Goal: Transaction & Acquisition: Purchase product/service

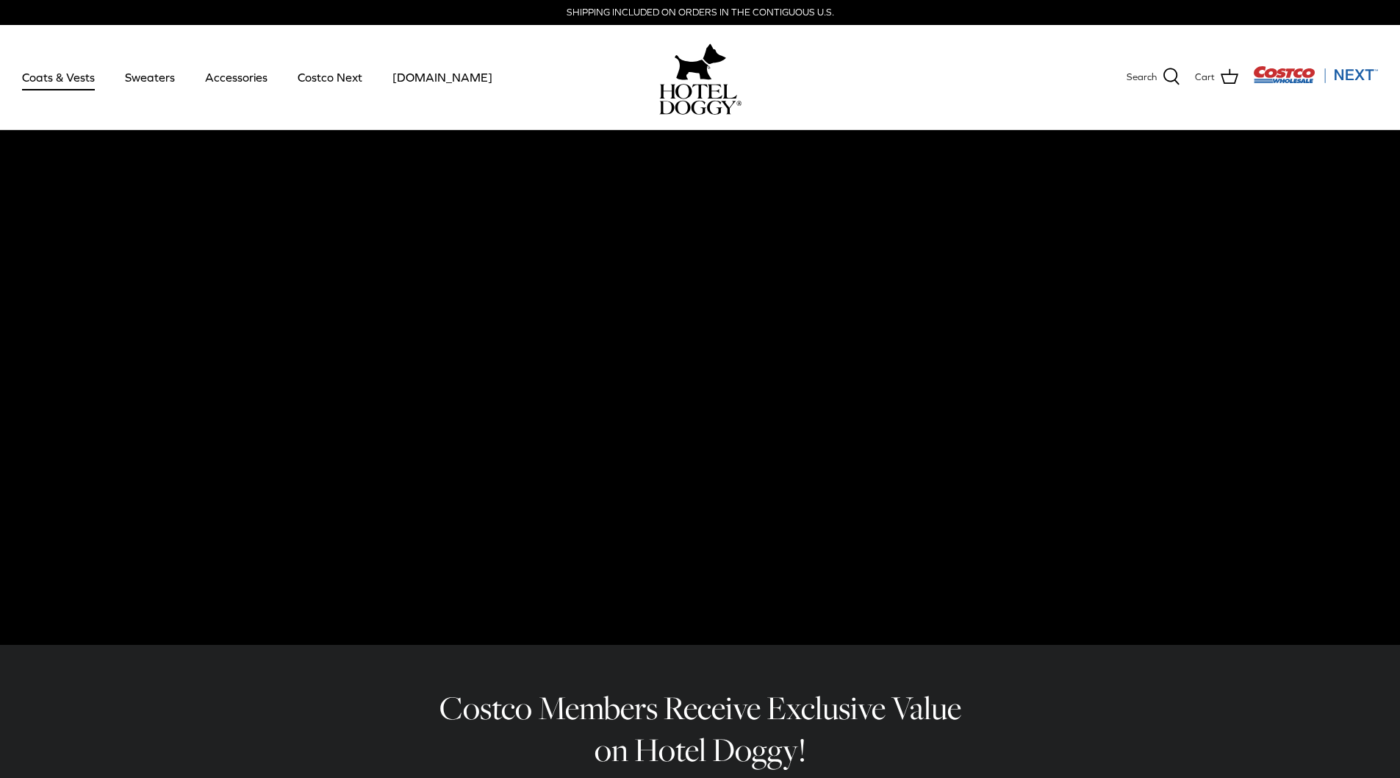
click at [84, 84] on link "Coats & Vests" at bounding box center [58, 77] width 99 height 50
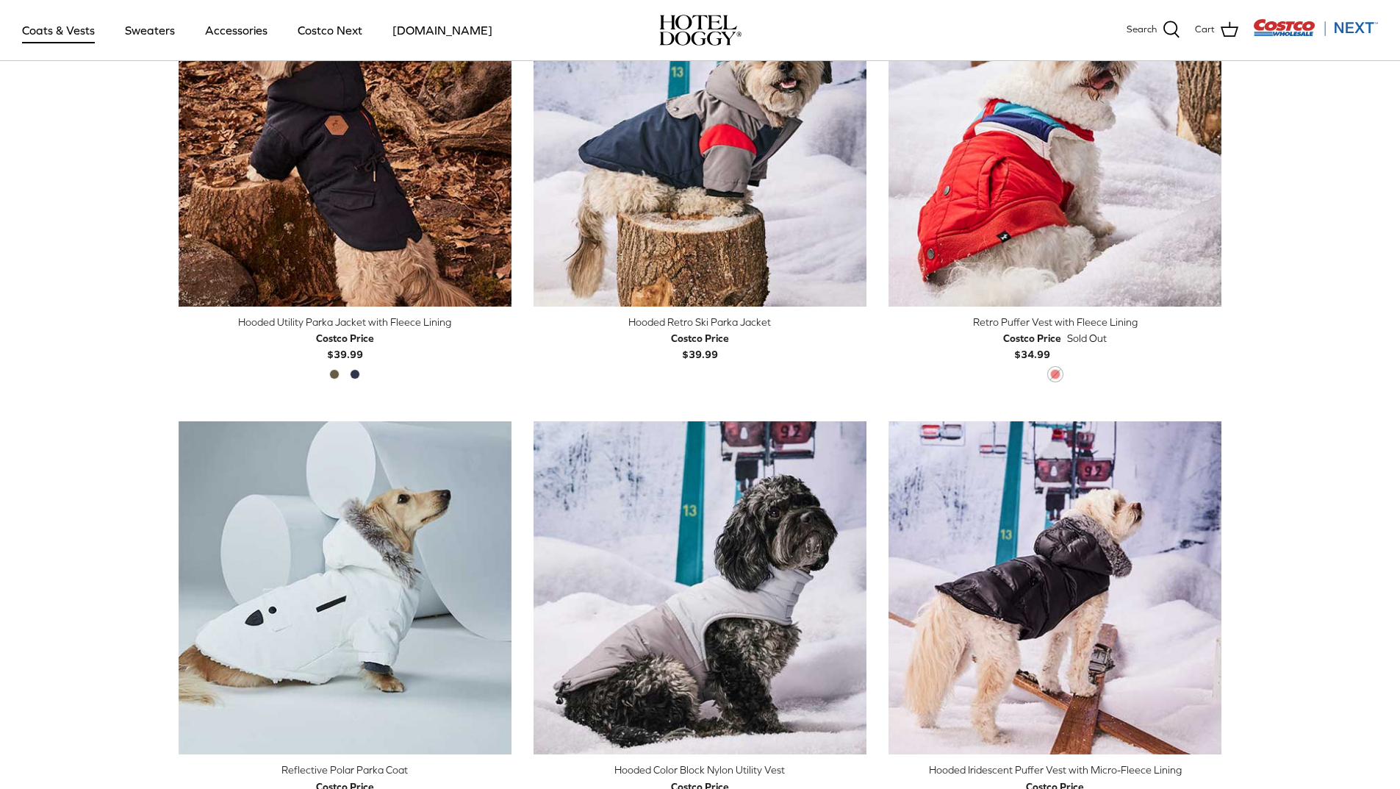
scroll to position [1103, 0]
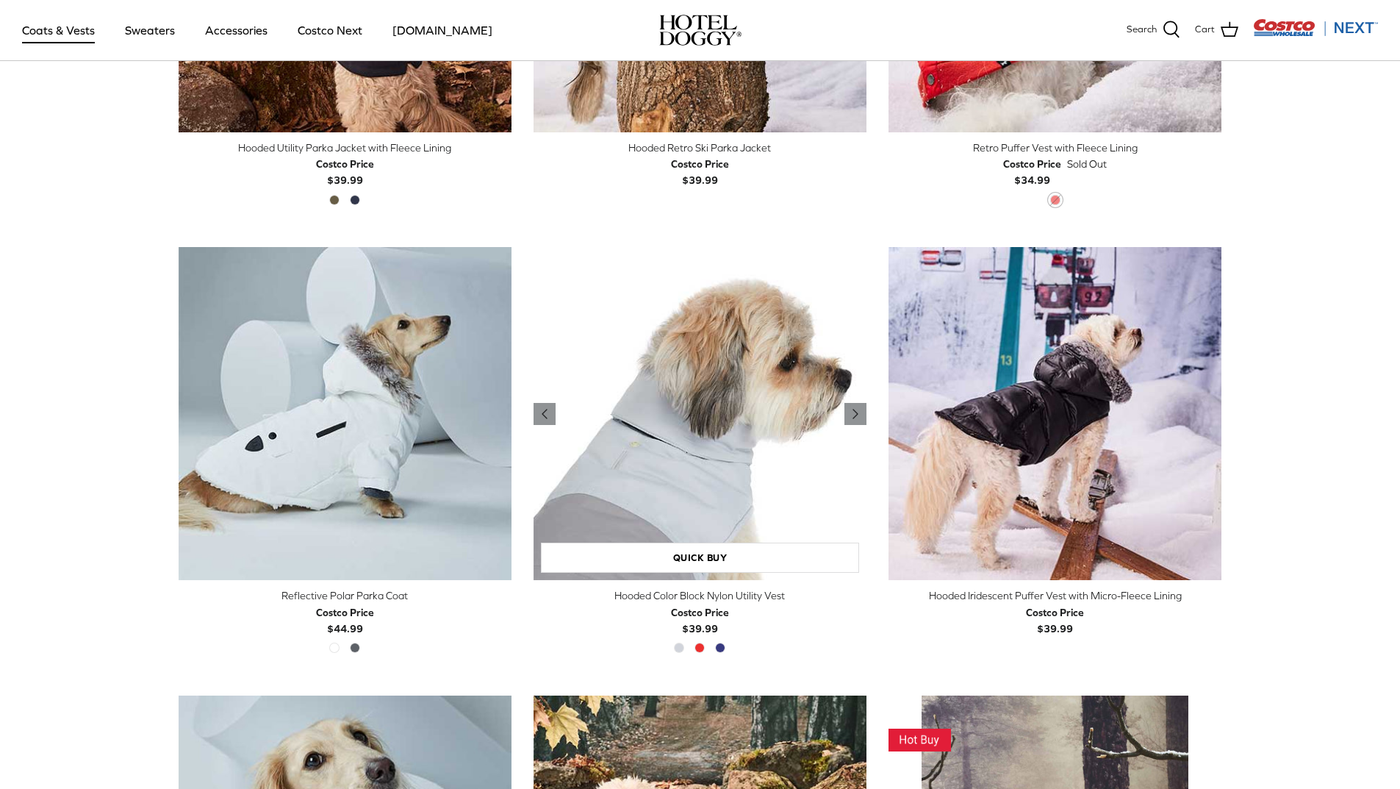
click at [733, 574] on img "Hooded Color Block Nylon Utility Vest" at bounding box center [700, 413] width 333 height 333
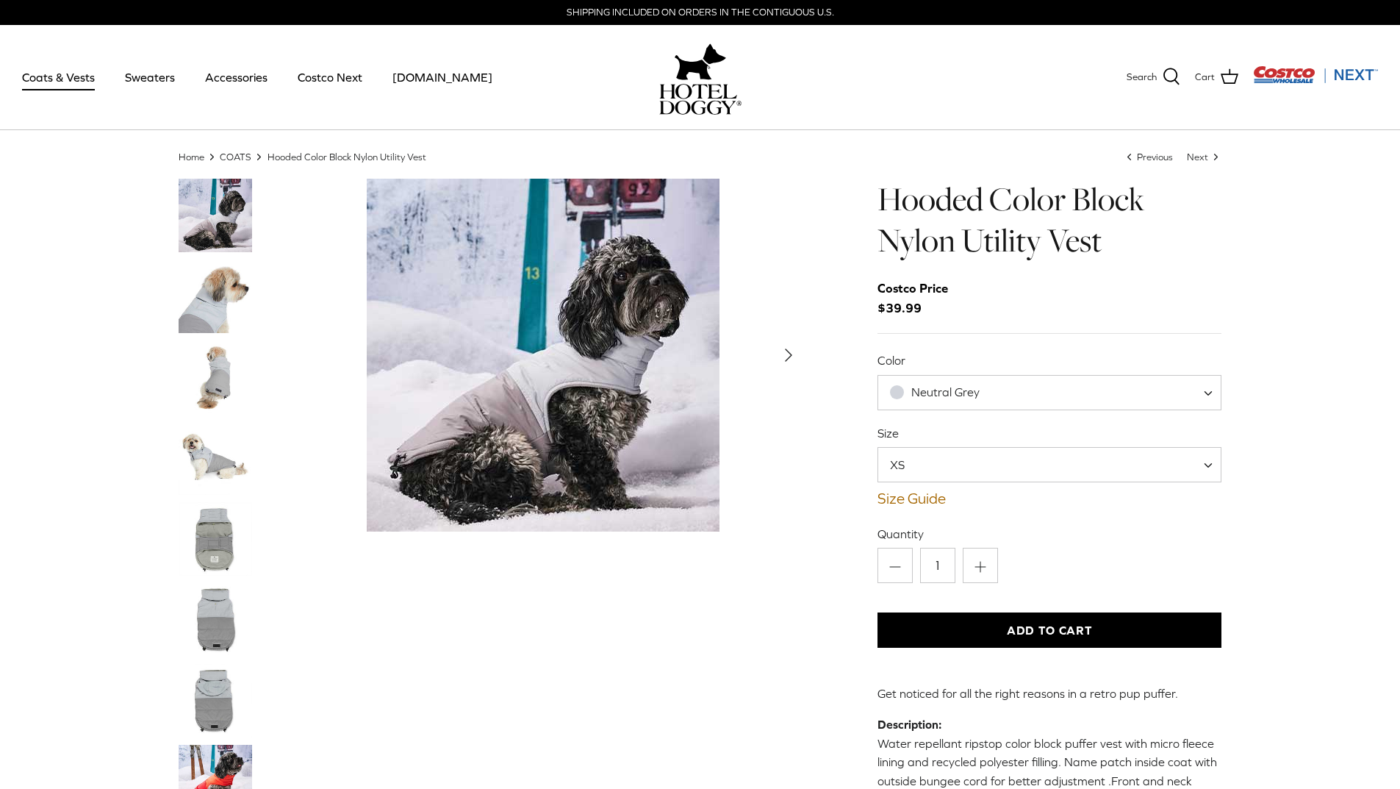
click at [976, 467] on span "XS" at bounding box center [1050, 464] width 345 height 35
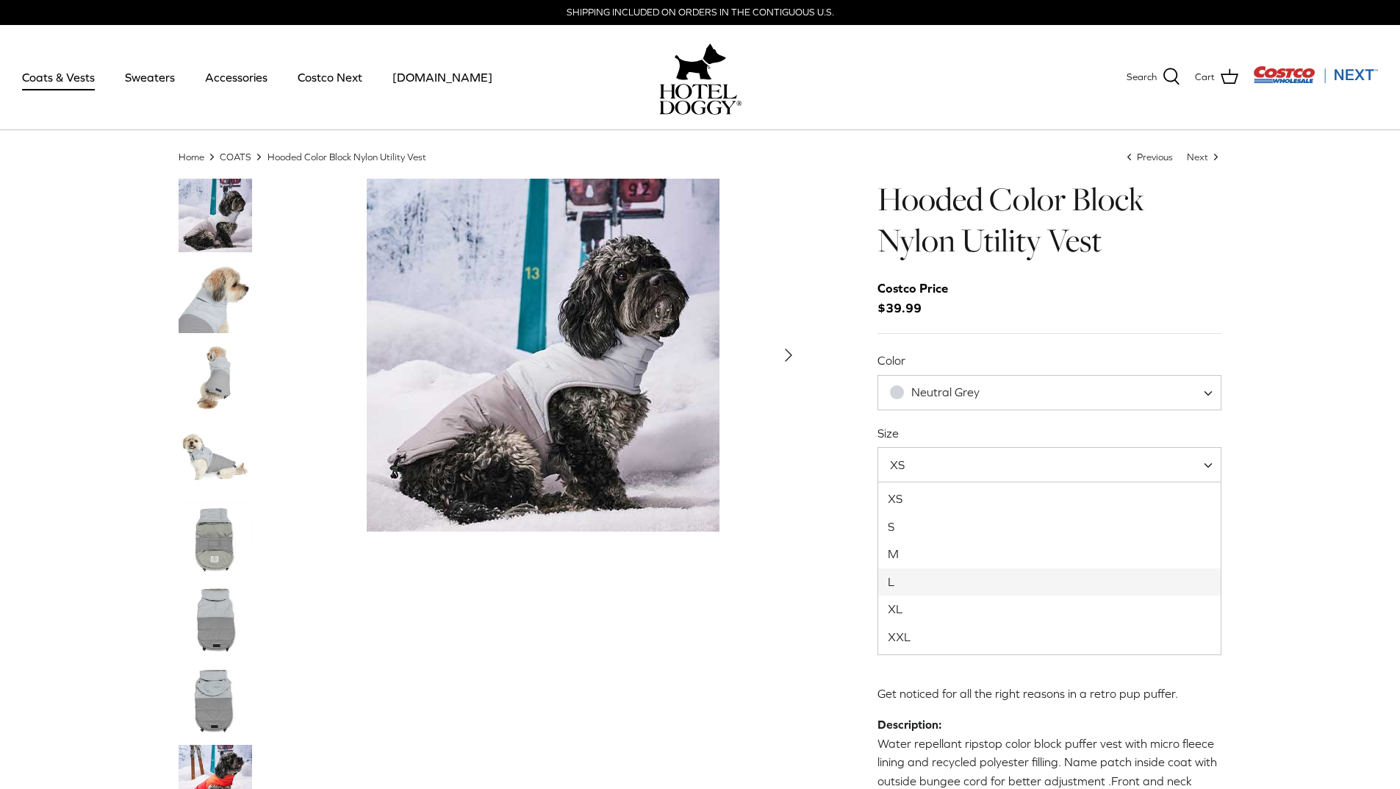
select select "L"
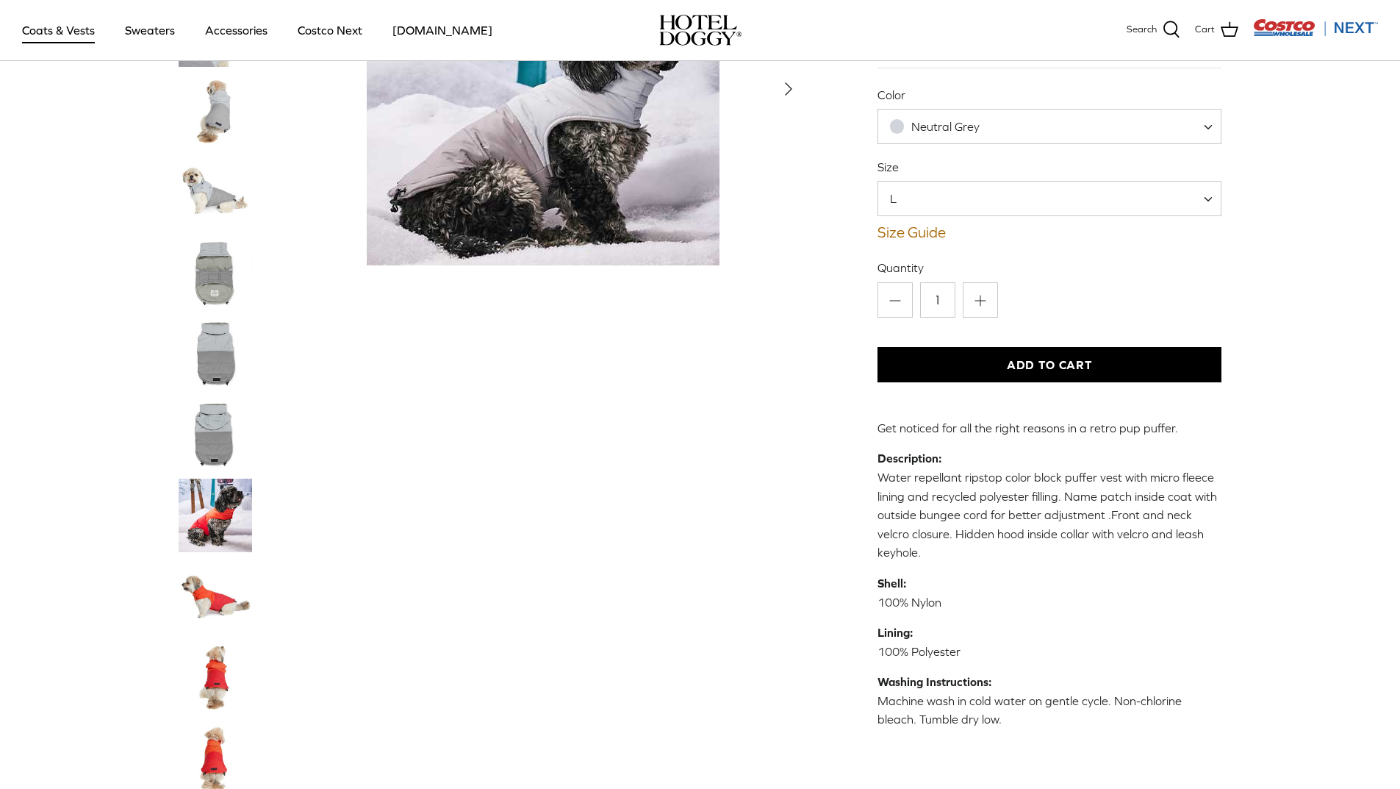
scroll to position [441, 0]
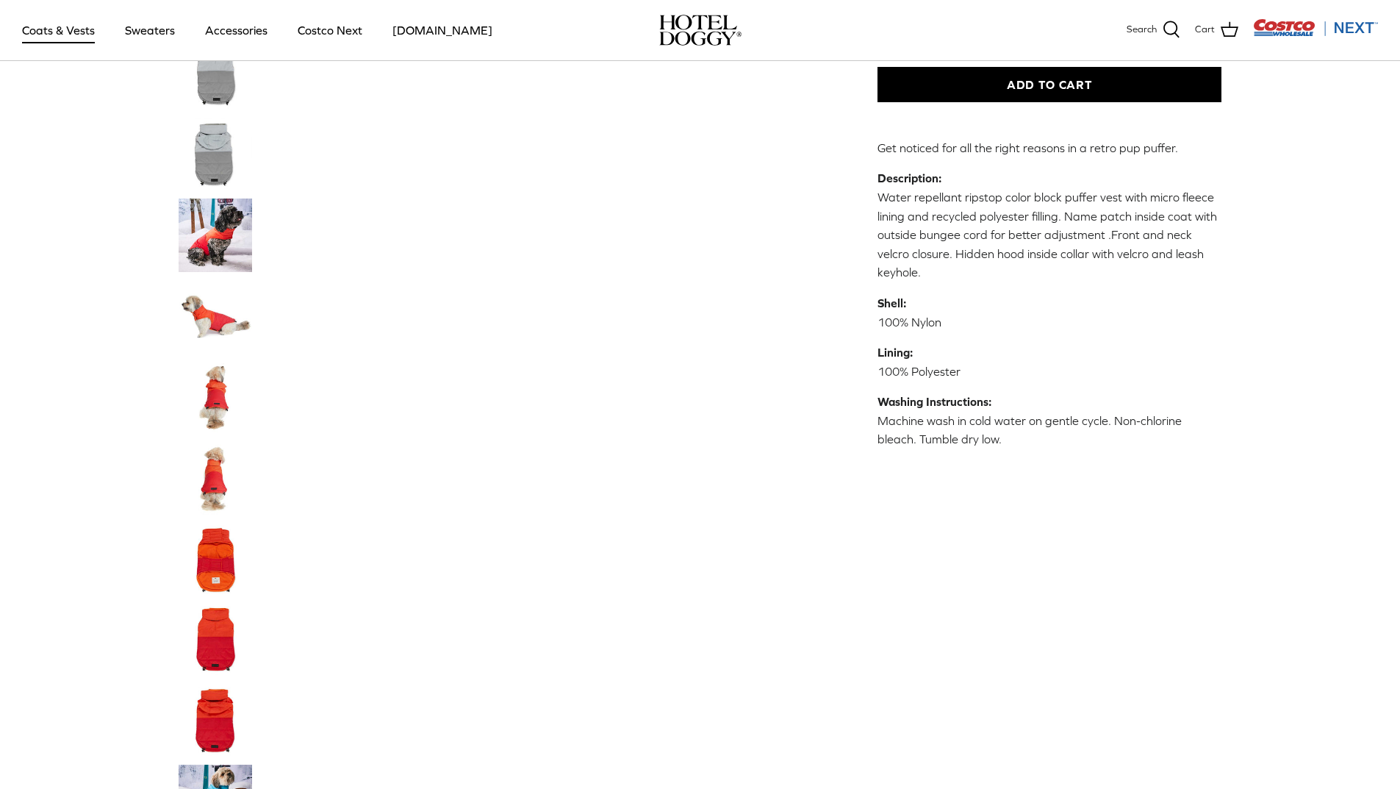
click at [218, 264] on img "Thumbnail Link" at bounding box center [216, 235] width 74 height 74
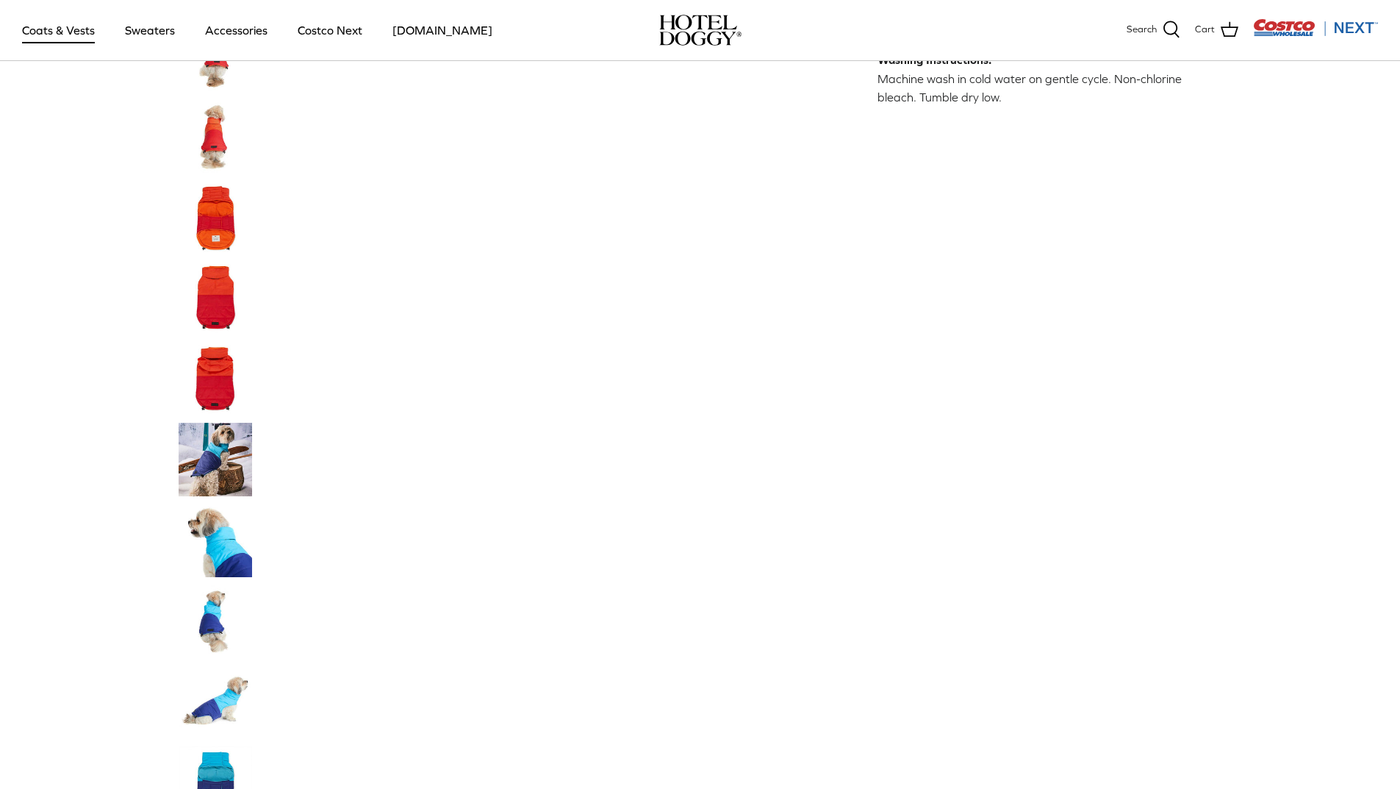
scroll to position [651, 0]
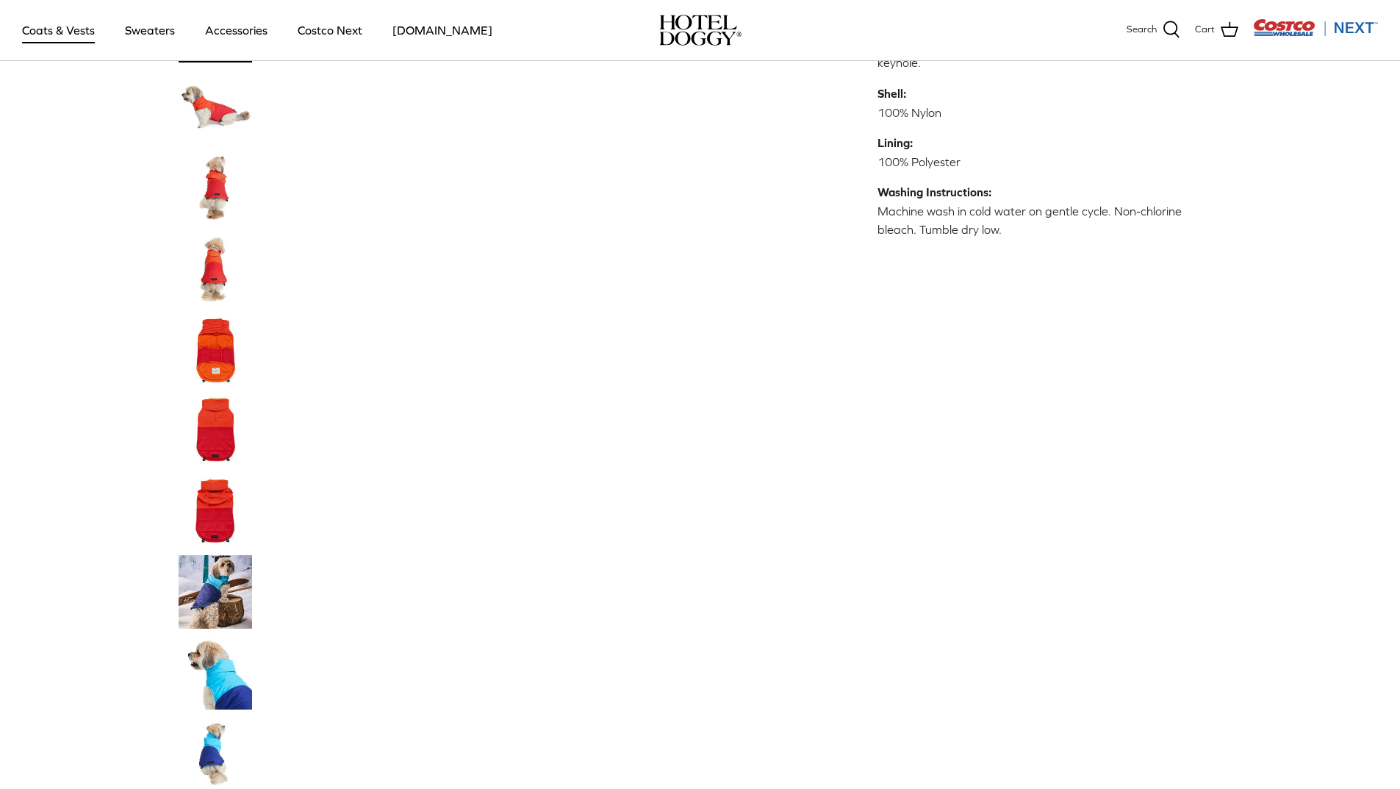
click at [1312, 22] on img "Costco Next" at bounding box center [1315, 27] width 125 height 18
